Goal: Information Seeking & Learning: Learn about a topic

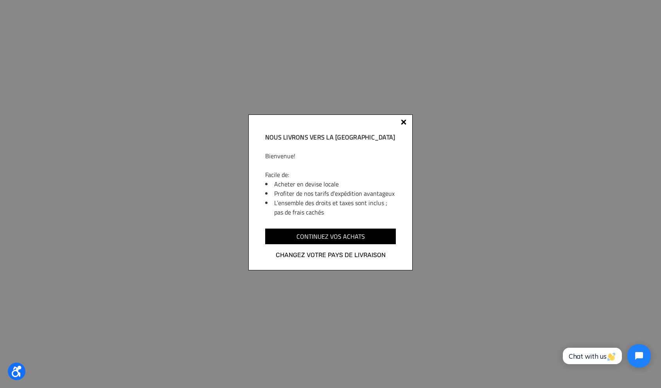
click at [404, 122] on div at bounding box center [403, 121] width 5 height 5
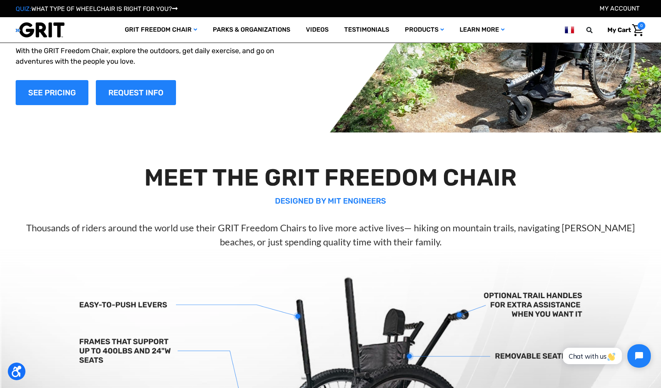
scroll to position [83, 0]
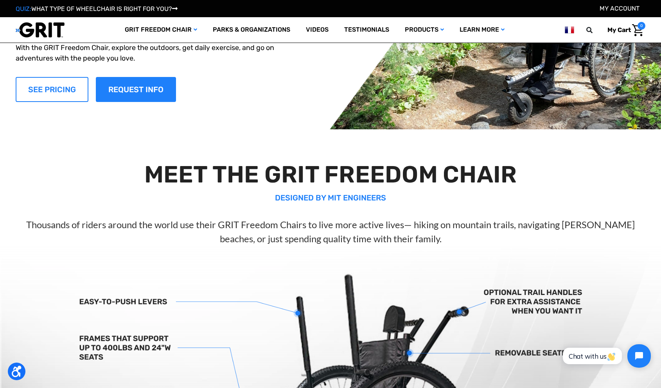
click at [55, 94] on link "SEE PRICING" at bounding box center [52, 89] width 73 height 25
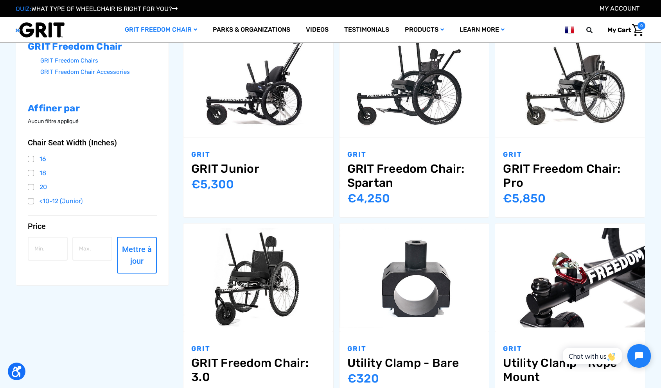
scroll to position [152, 0]
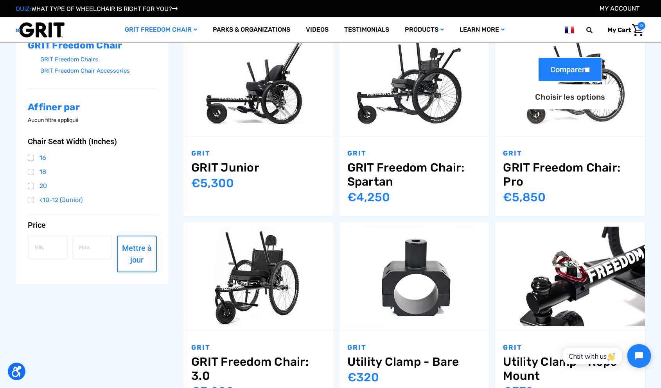
click at [588, 70] on input "Comparer" at bounding box center [586, 69] width 5 height 5
checkbox input "true"
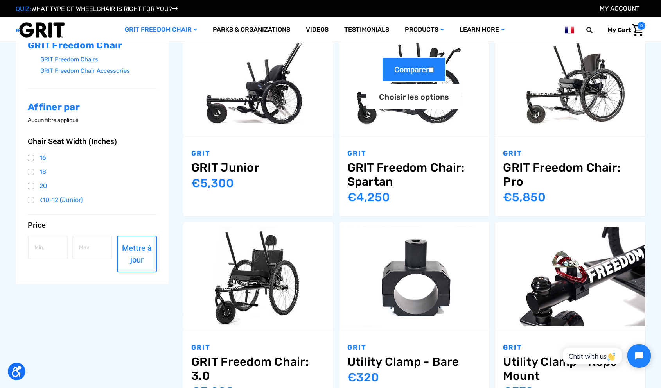
click at [432, 69] on input "Comparer" at bounding box center [430, 69] width 5 height 5
checkbox input "true"
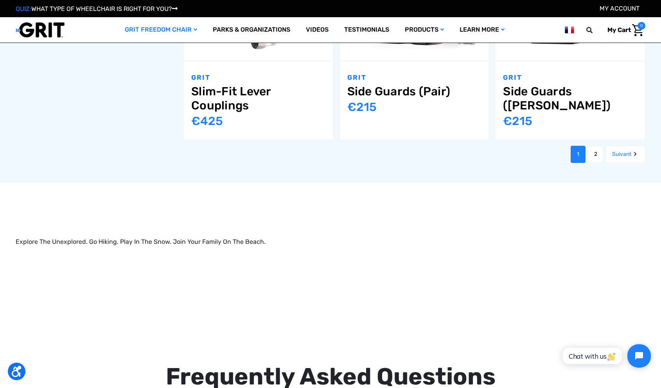
scroll to position [1019, 0]
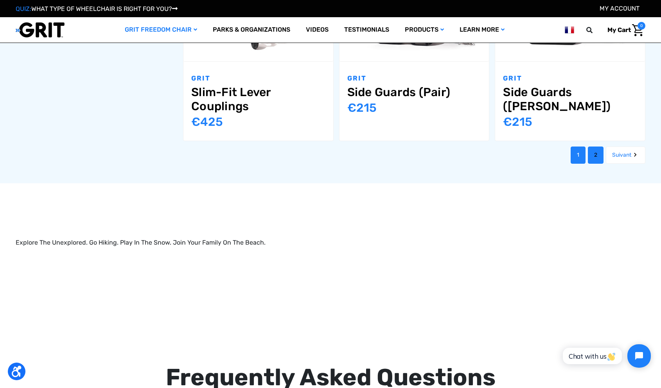
click at [593, 147] on link "2" at bounding box center [596, 155] width 16 height 17
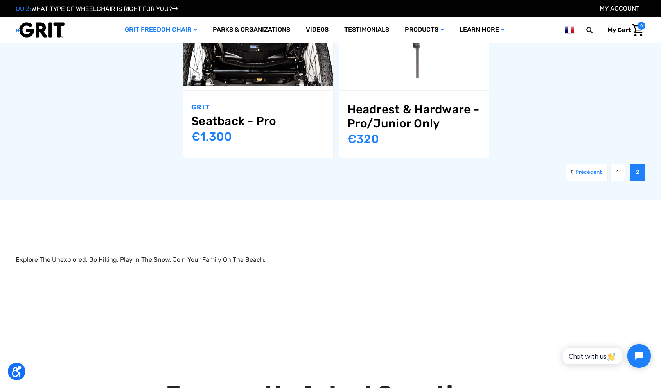
scroll to position [968, 0]
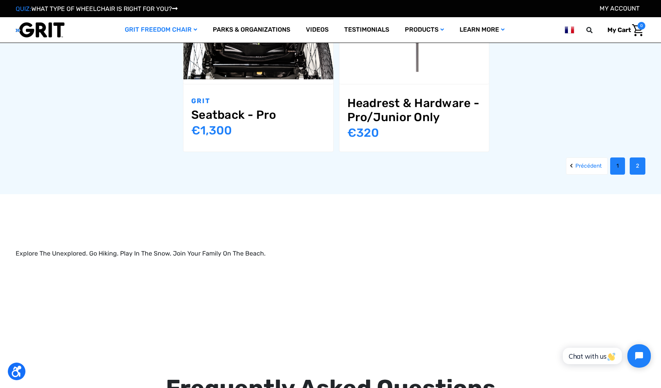
click at [617, 165] on link "1" at bounding box center [617, 166] width 15 height 17
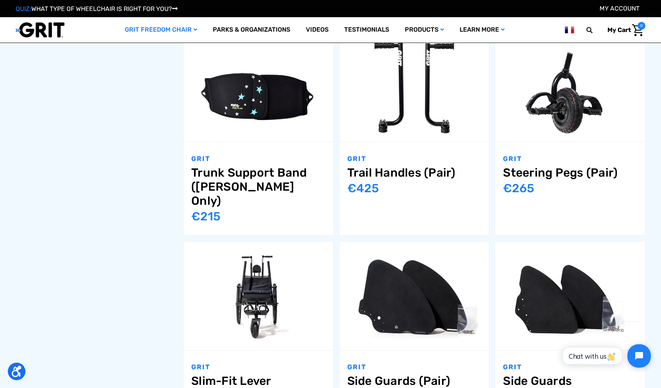
scroll to position [726, 0]
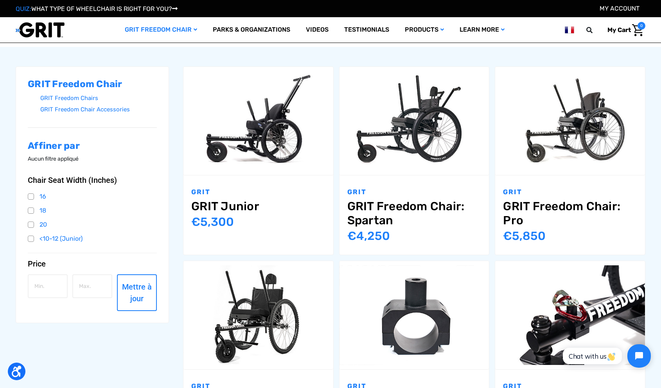
scroll to position [126, 0]
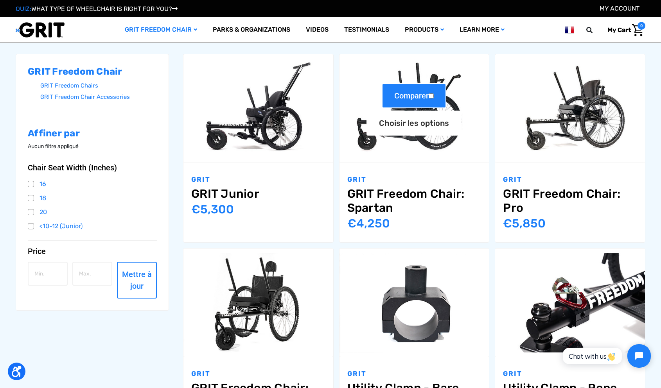
click at [435, 96] on label "Comparer" at bounding box center [414, 95] width 65 height 25
click at [434, 96] on input "Comparer" at bounding box center [430, 95] width 5 height 5
checkbox input "true"
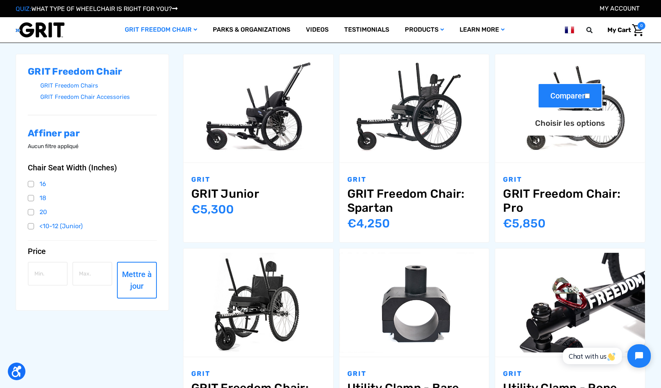
click at [588, 95] on input "Comparer" at bounding box center [586, 95] width 5 height 5
checkbox input "true"
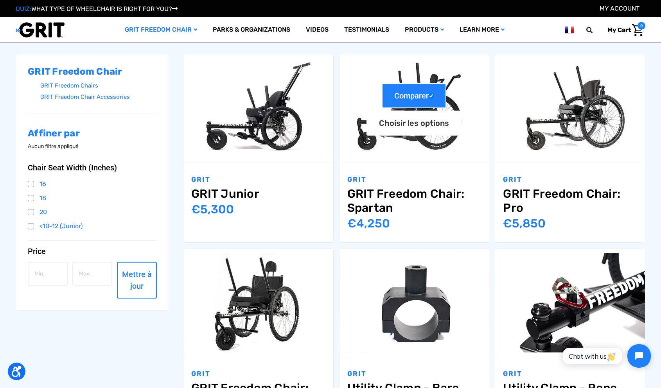
click at [406, 98] on label "Comparer" at bounding box center [414, 95] width 65 height 25
click at [428, 98] on input "Comparer" at bounding box center [430, 95] width 5 height 5
click at [406, 98] on label "Comparer" at bounding box center [414, 95] width 65 height 25
click at [428, 98] on input "Comparer" at bounding box center [430, 95] width 5 height 5
checkbox input "true"
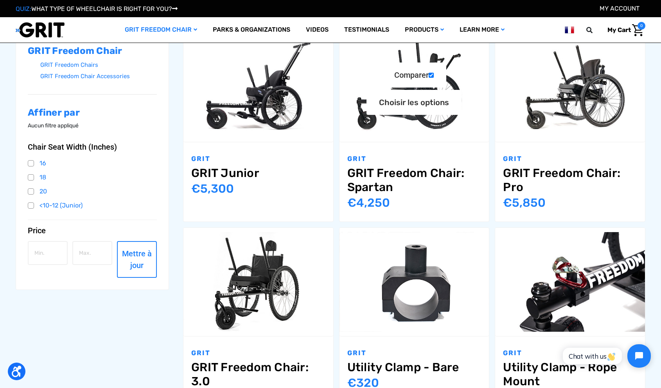
scroll to position [144, 0]
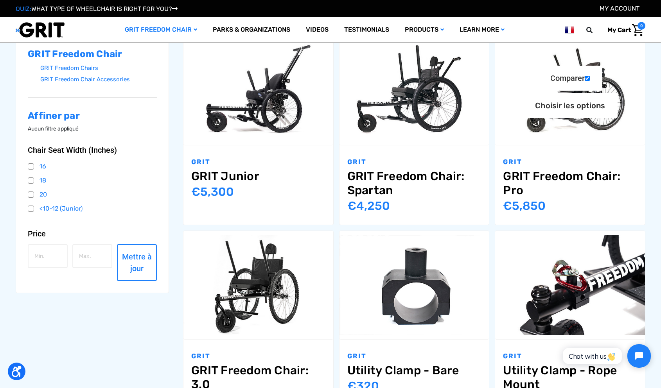
click at [532, 172] on link "GRIT Freedom Chair: Pro" at bounding box center [570, 183] width 134 height 28
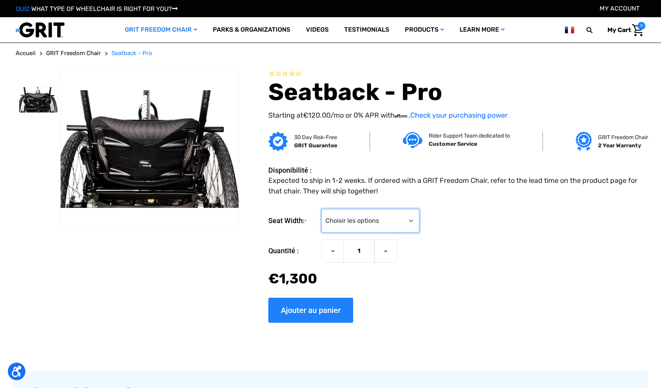
click at [352, 221] on select "Choisir les options 16" 18" 20"" at bounding box center [370, 220] width 98 height 23
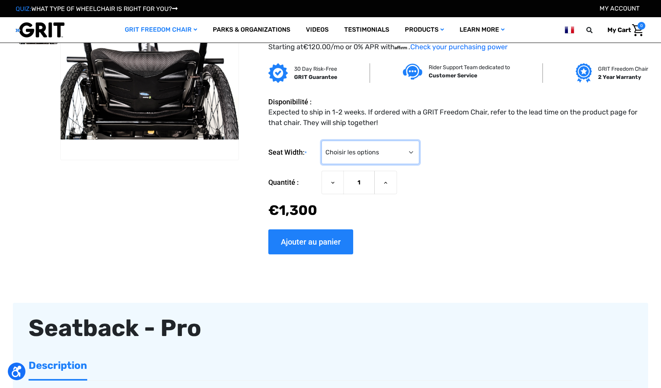
scroll to position [26, 0]
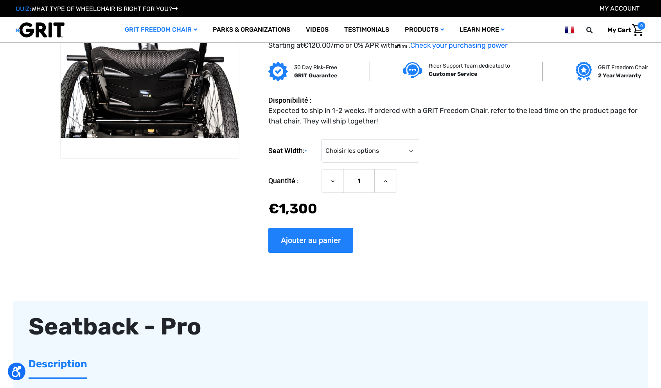
click at [416, 200] on div "Quantité : Diminuer la quantité pour Seatback - Pro 1 Augmenter la quantité pou…" at bounding box center [456, 194] width 377 height 50
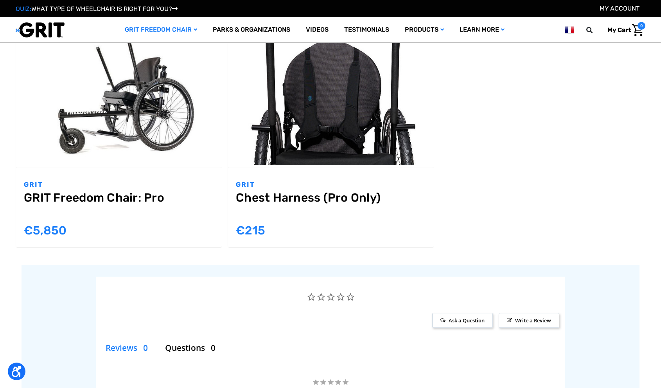
scroll to position [705, 0]
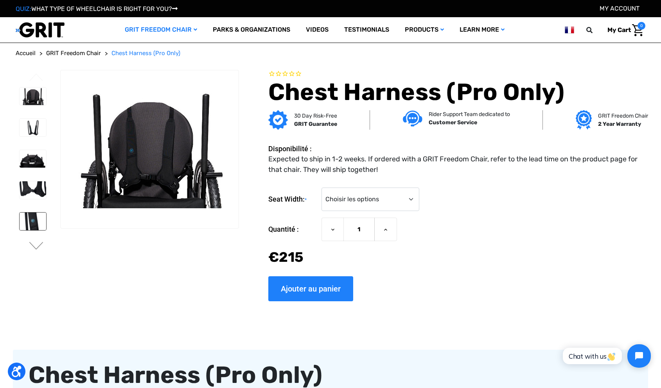
click at [33, 219] on img at bounding box center [33, 222] width 27 height 18
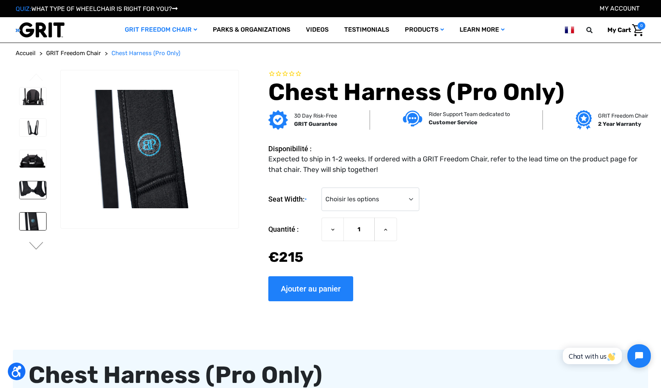
click at [33, 187] on img at bounding box center [33, 190] width 27 height 18
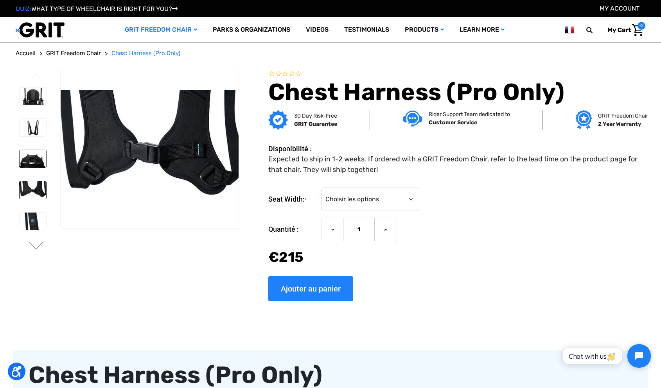
click at [31, 156] on img at bounding box center [33, 159] width 27 height 18
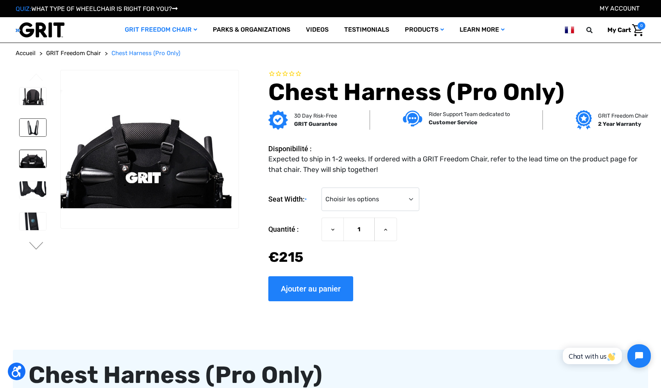
click at [33, 133] on img at bounding box center [33, 128] width 27 height 18
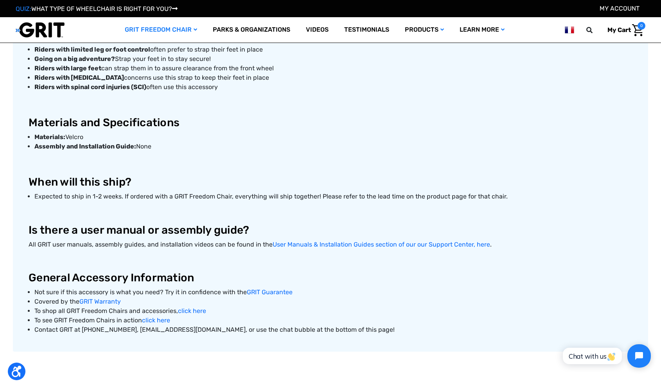
scroll to position [367, 0]
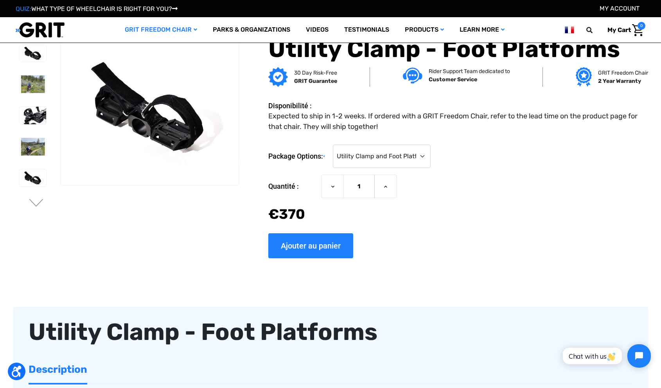
scroll to position [8, 0]
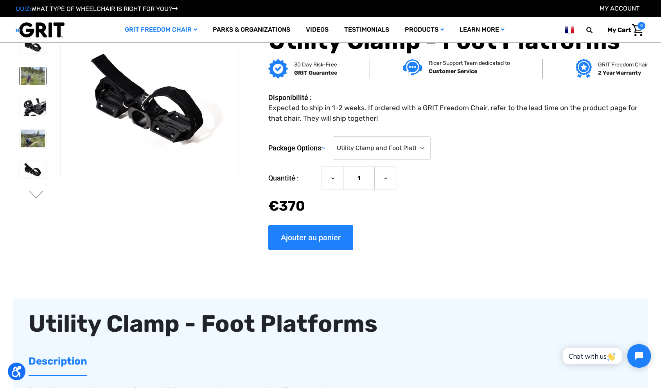
click at [36, 82] on img at bounding box center [33, 76] width 27 height 18
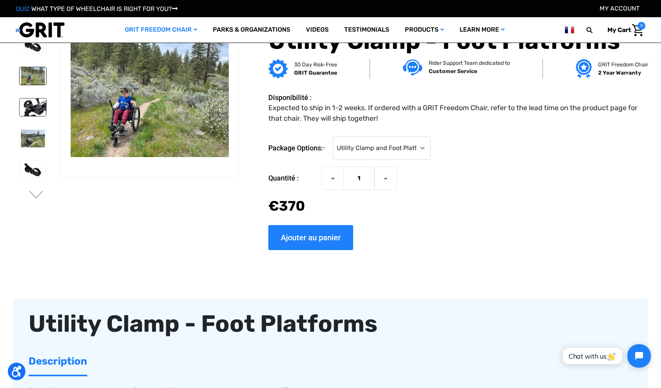
click at [30, 104] on img at bounding box center [33, 108] width 27 height 18
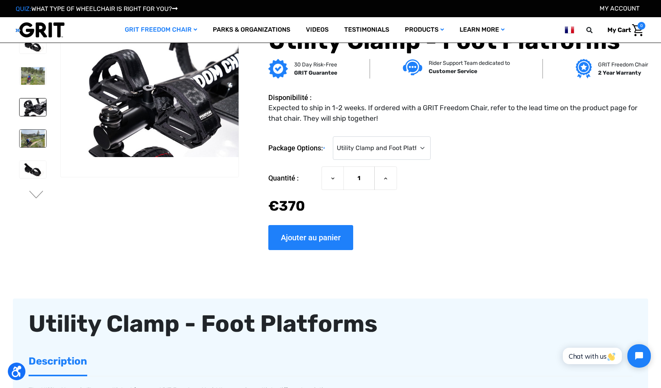
click at [34, 136] on img at bounding box center [33, 139] width 27 height 18
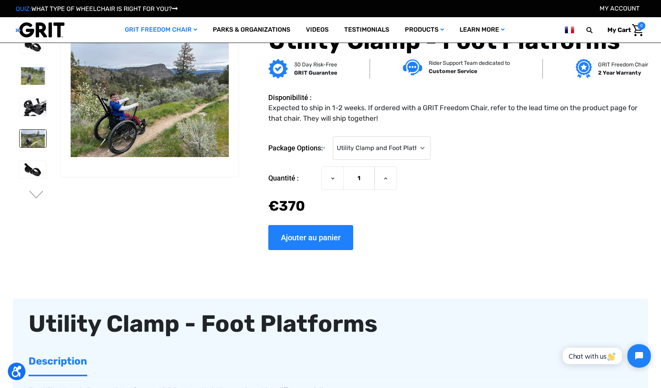
click at [134, 122] on img at bounding box center [150, 98] width 178 height 118
click at [38, 167] on img at bounding box center [33, 170] width 27 height 18
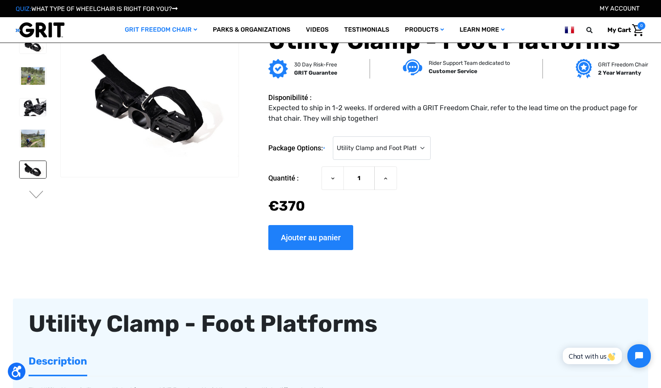
scroll to position [27, 0]
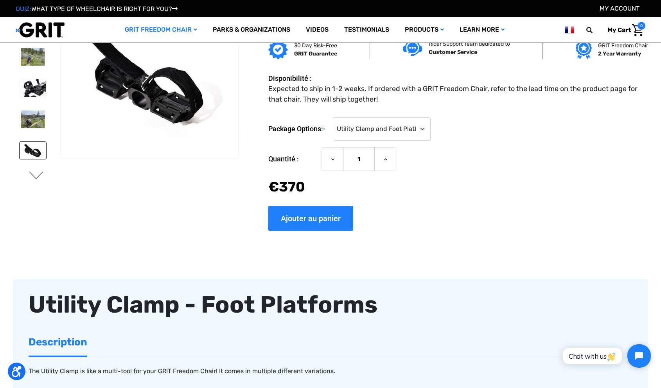
click at [37, 174] on button "Next" at bounding box center [36, 176] width 16 height 9
click at [29, 122] on img at bounding box center [33, 120] width 27 height 18
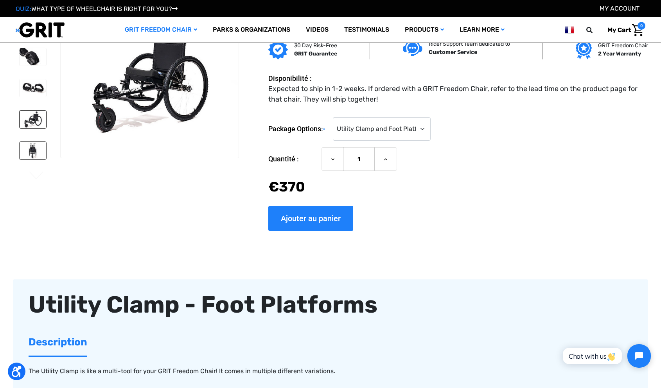
click at [35, 144] on img at bounding box center [33, 151] width 27 height 18
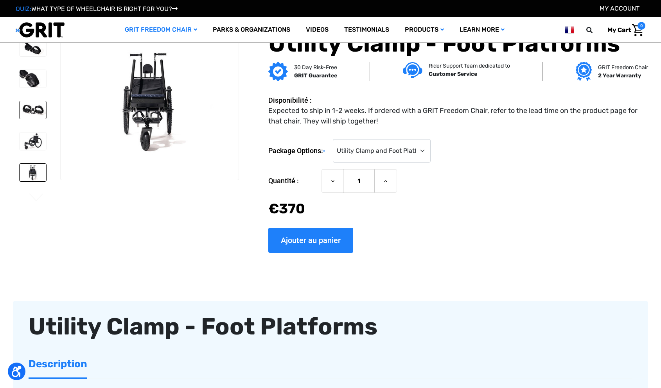
scroll to position [0, 0]
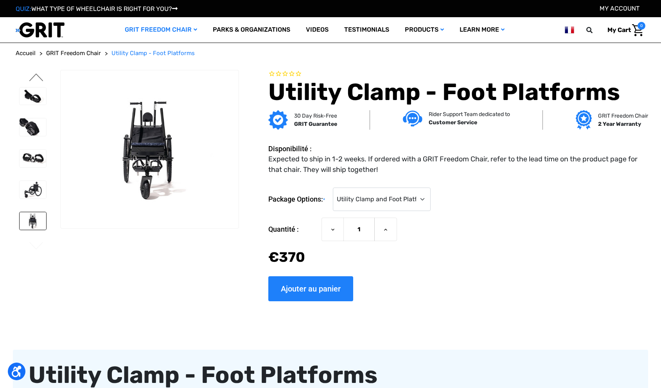
click at [36, 80] on button "Previous" at bounding box center [36, 77] width 16 height 9
click at [36, 186] on img at bounding box center [33, 190] width 27 height 18
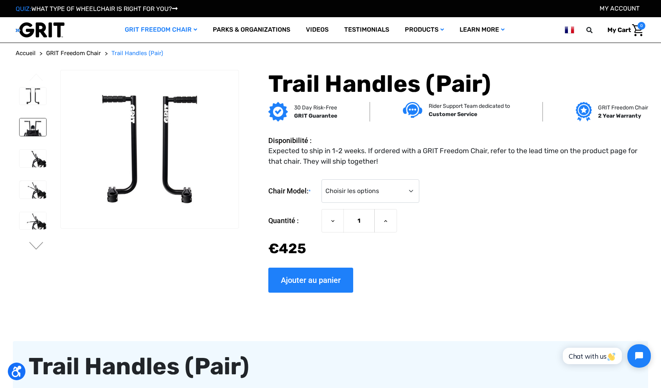
click at [36, 133] on img at bounding box center [33, 127] width 27 height 18
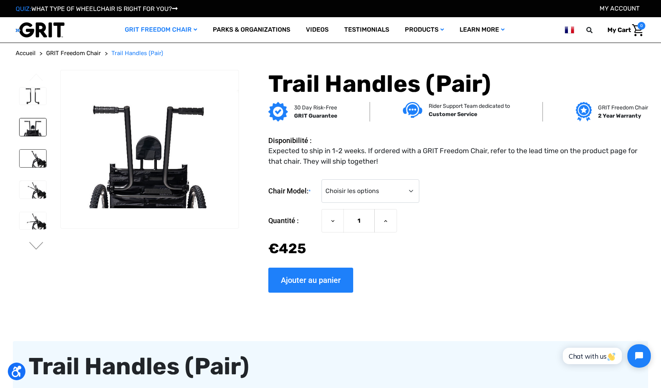
click at [38, 154] on img at bounding box center [33, 159] width 27 height 18
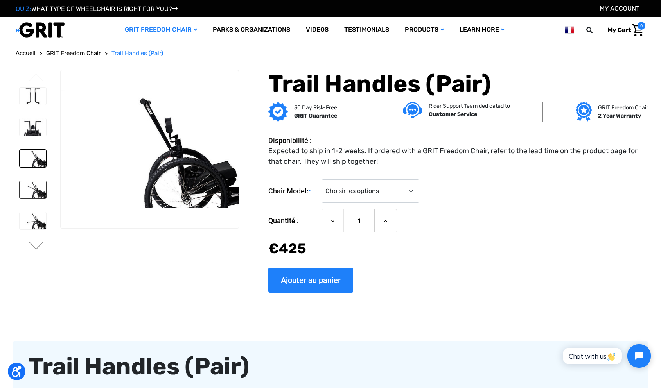
click at [42, 191] on img at bounding box center [33, 190] width 27 height 18
click at [44, 218] on img at bounding box center [33, 221] width 27 height 18
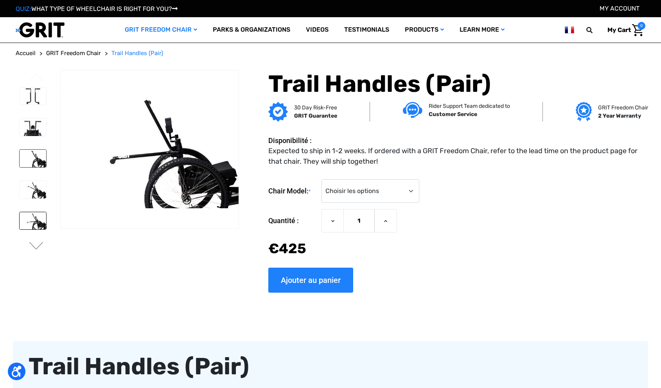
click at [40, 159] on img at bounding box center [33, 159] width 27 height 18
click at [37, 184] on img at bounding box center [33, 190] width 27 height 18
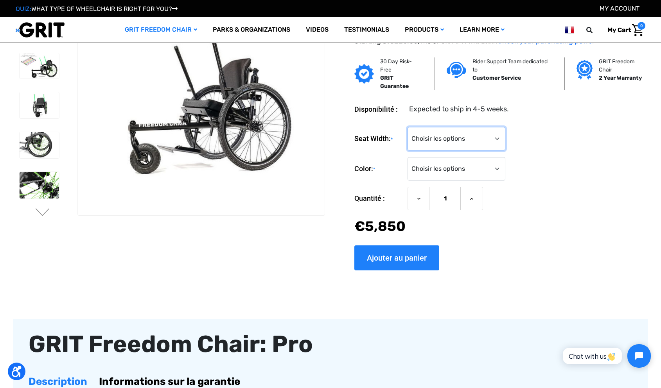
click at [456, 139] on select "Choisir les options 16" 18" 20"" at bounding box center [456, 138] width 98 height 23
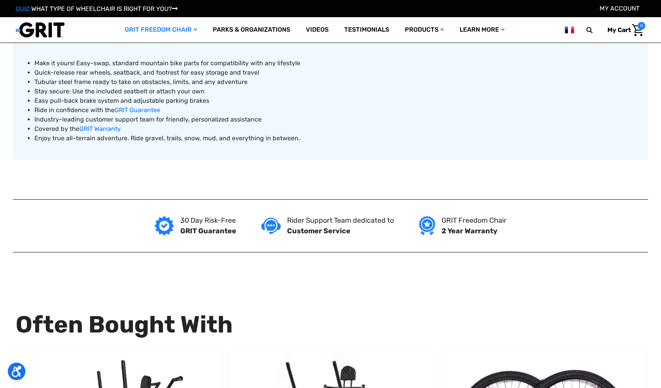
scroll to position [507, 0]
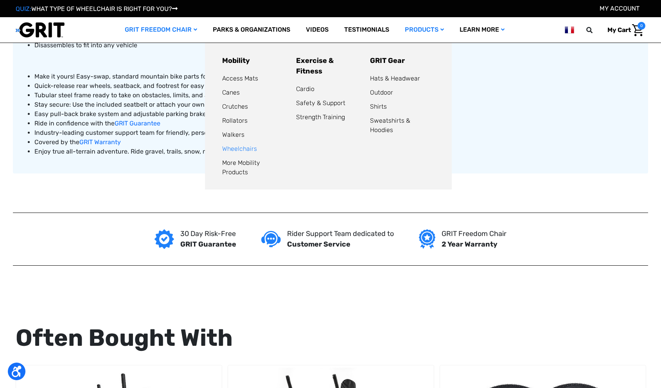
click at [247, 149] on link "Wheelchairs" at bounding box center [239, 148] width 35 height 7
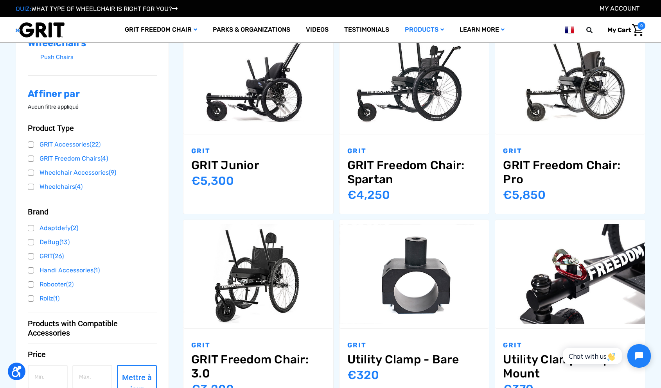
scroll to position [156, 0]
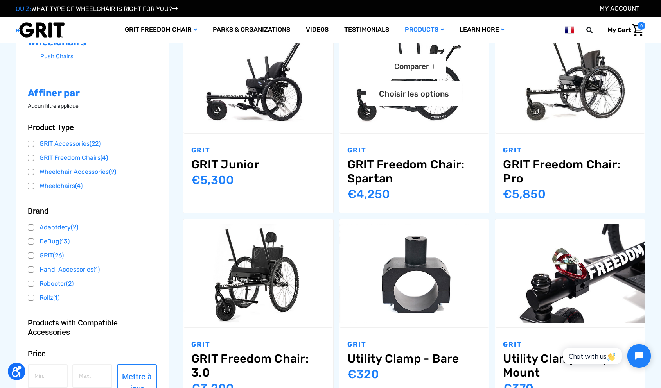
click at [407, 164] on link "GRIT Freedom Chair: Spartan" at bounding box center [414, 172] width 134 height 28
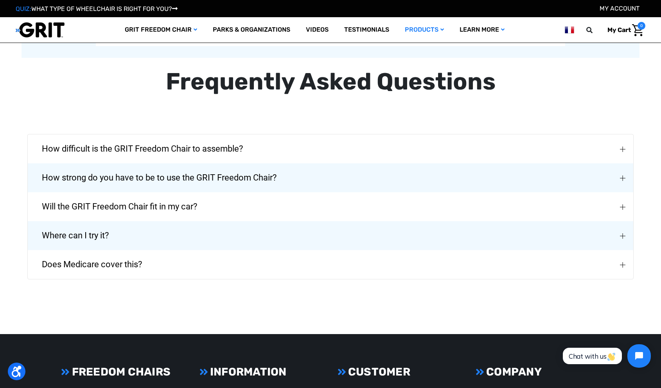
scroll to position [1802, 0]
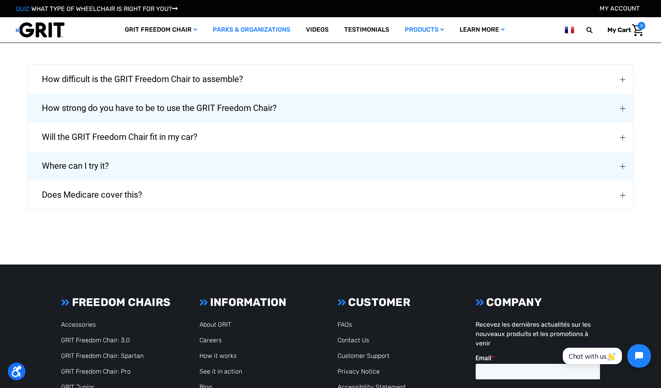
click at [265, 33] on link "Parks & Organizations" at bounding box center [251, 29] width 93 height 25
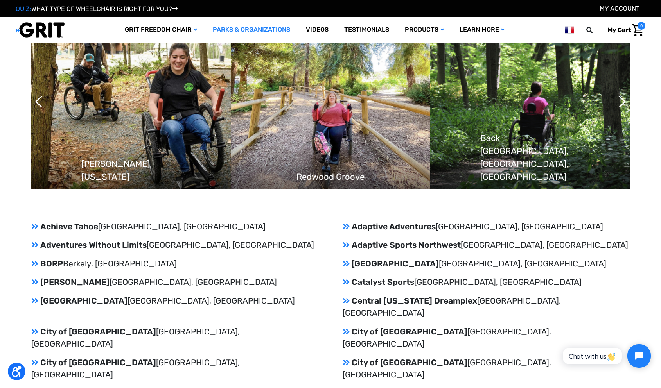
scroll to position [705, 0]
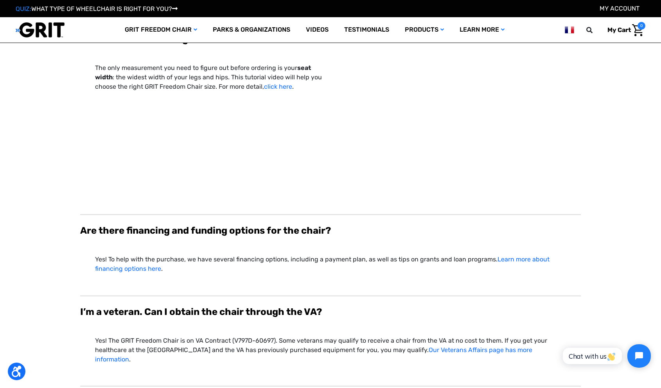
scroll to position [2207, 0]
